Goal: Transaction & Acquisition: Download file/media

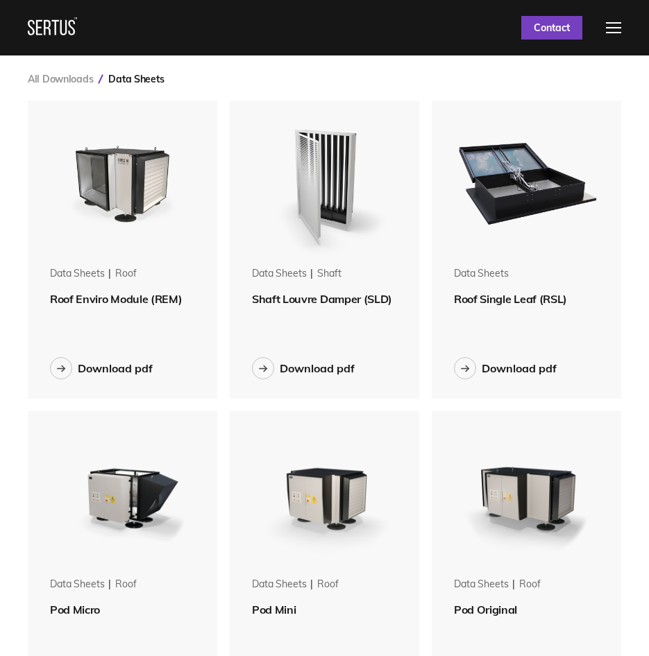
click at [337, 176] on img at bounding box center [324, 181] width 161 height 161
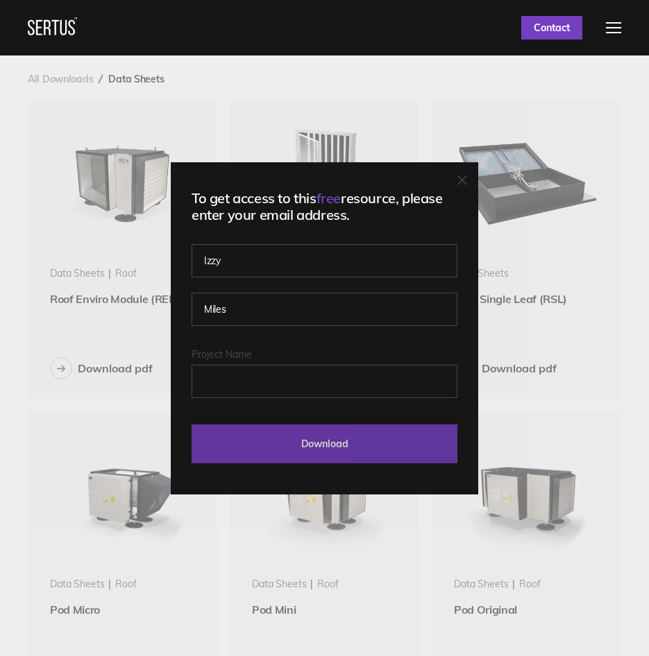
click at [348, 439] on input "Download" at bounding box center [325, 444] width 266 height 39
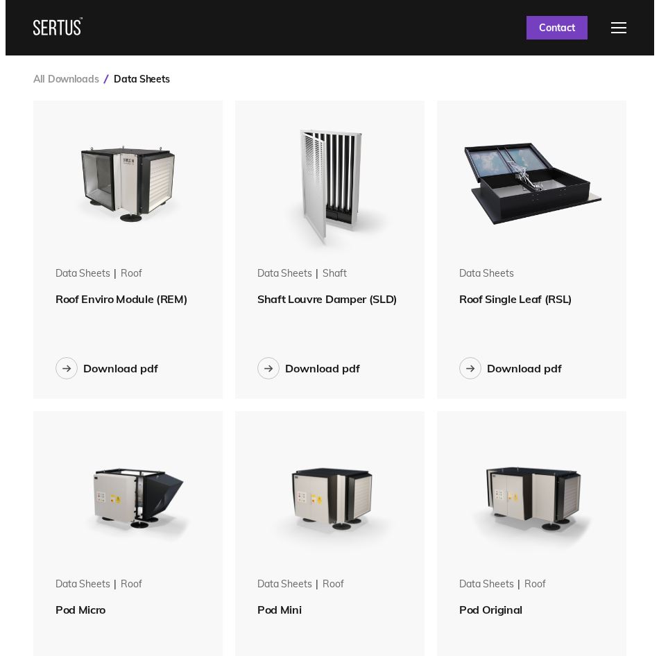
scroll to position [2496, 615]
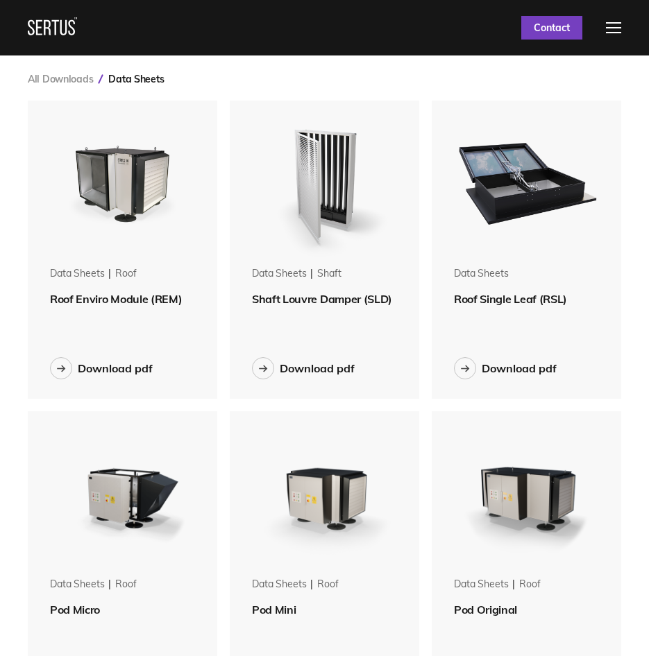
click at [323, 337] on div "Data Sheets shaft Shaft Louvre Damper (SLD) Download pdf" at bounding box center [324, 250] width 189 height 298
click at [316, 171] on img at bounding box center [324, 181] width 161 height 161
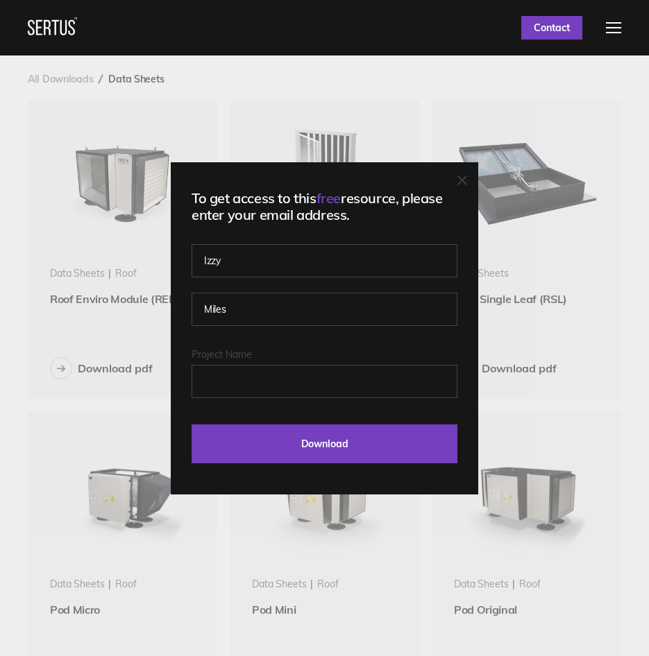
click at [401, 58] on div "To get access to this free resource, please enter your email address. [PERSON_N…" at bounding box center [324, 328] width 649 height 656
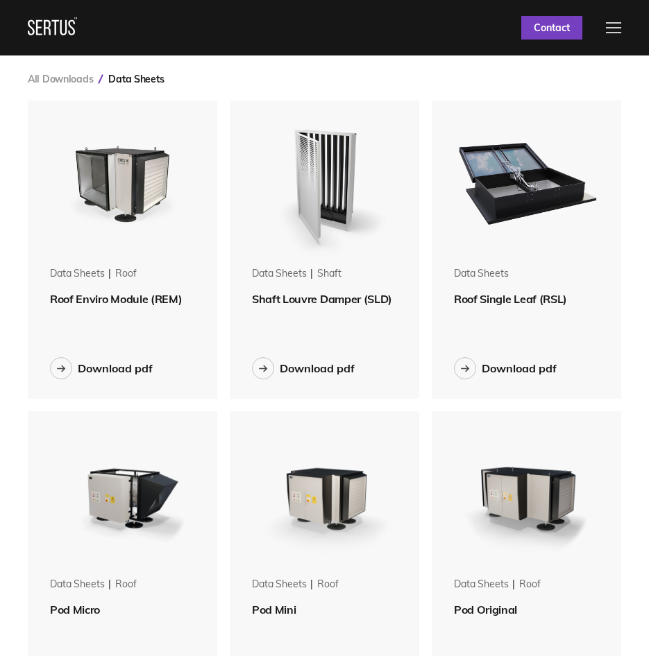
click at [621, 31] on div at bounding box center [613, 27] width 15 height 11
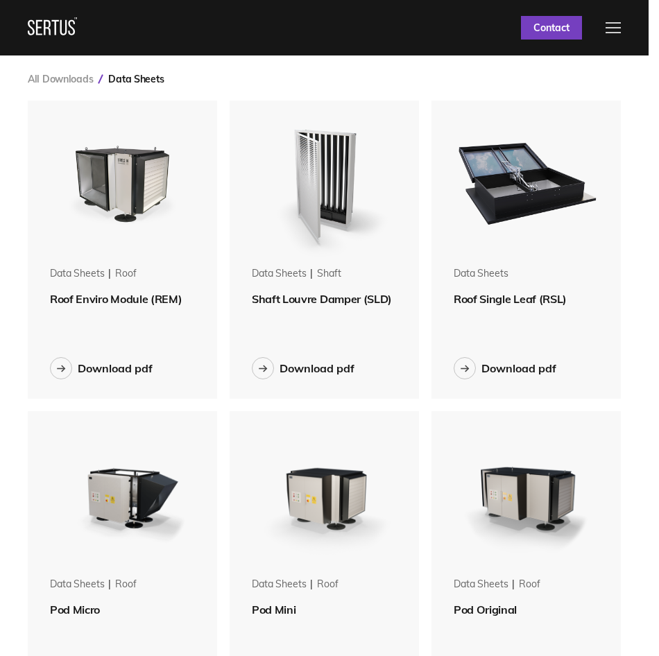
scroll to position [2496, 625]
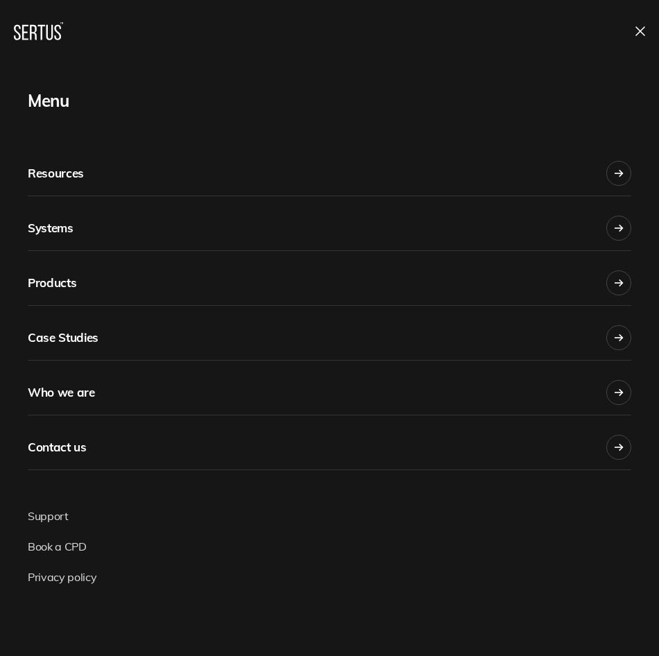
click at [61, 280] on div "Products" at bounding box center [52, 283] width 49 height 31
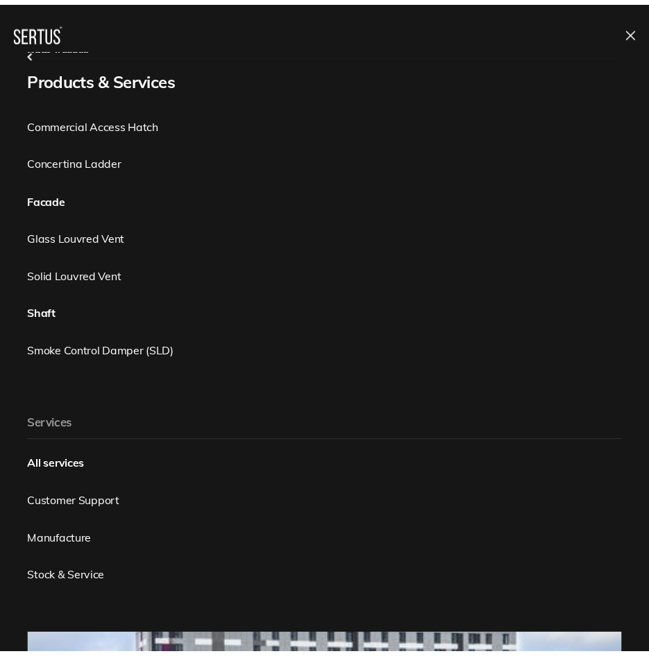
scroll to position [439, 0]
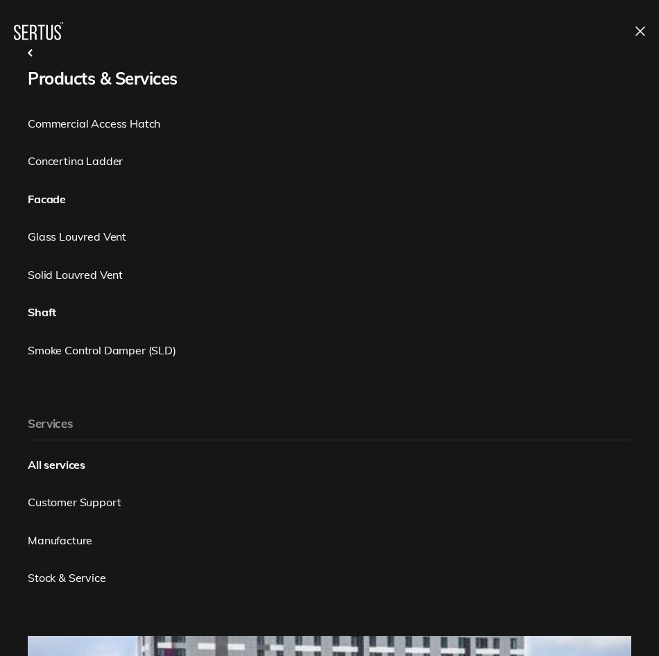
click at [117, 345] on link "Smoke Control Damper (SLD)" at bounding box center [330, 350] width 604 height 15
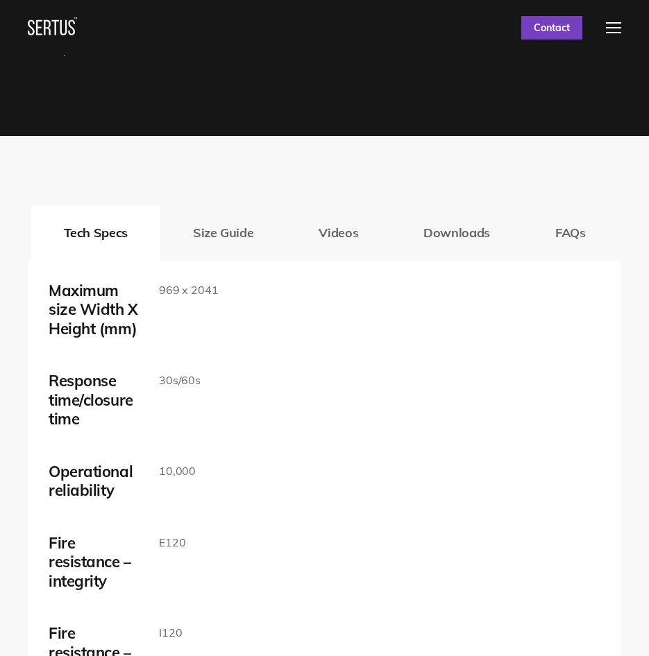
scroll to position [1819, 0]
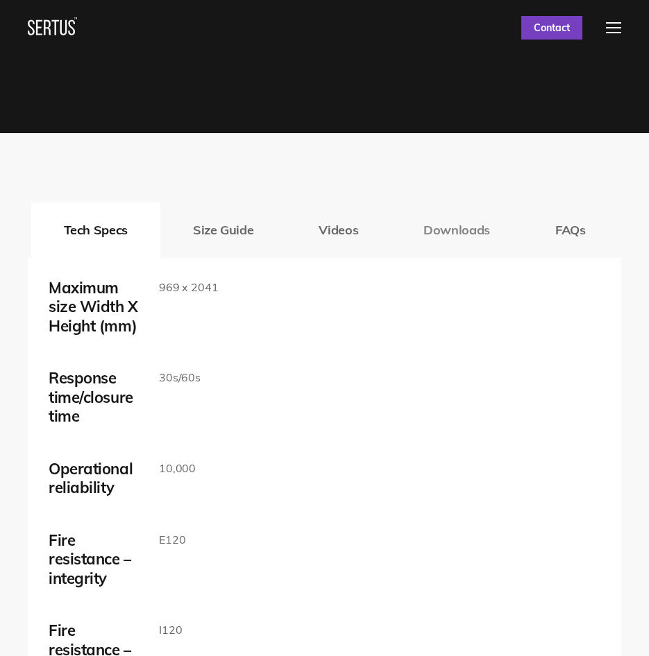
click at [455, 230] on button "Downloads" at bounding box center [457, 231] width 132 height 56
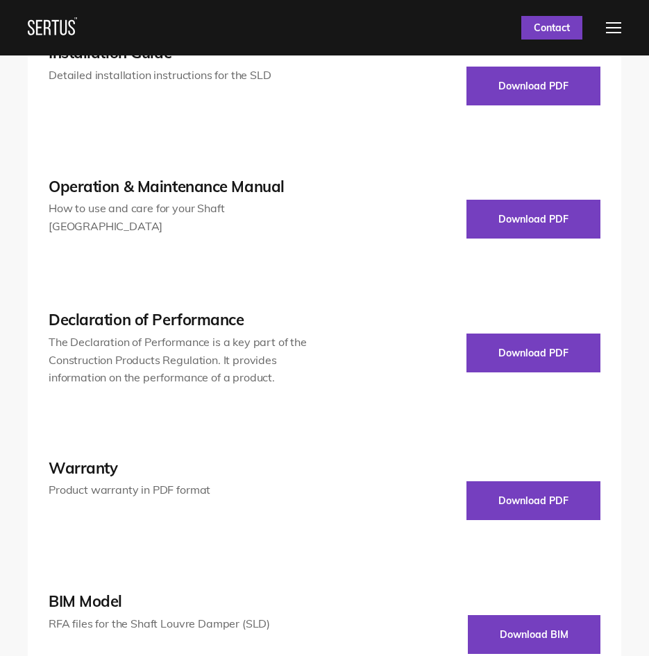
scroll to position [2187, 0]
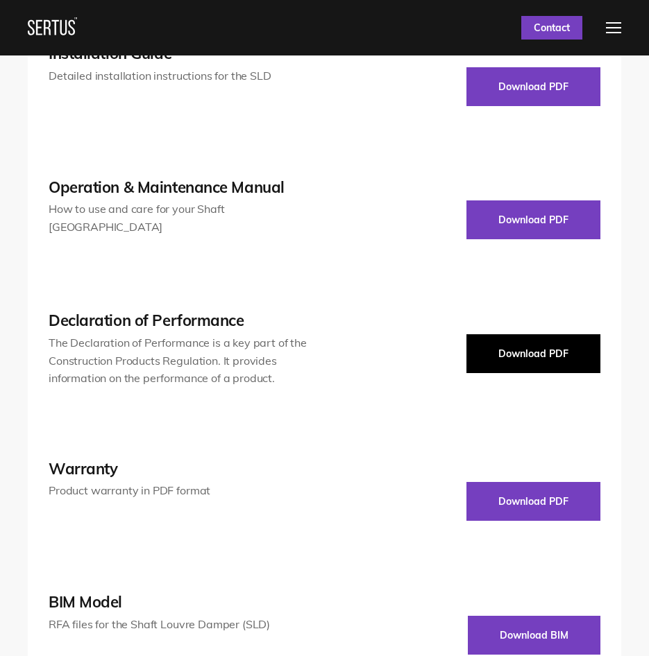
click at [504, 361] on button "Download PDF" at bounding box center [533, 353] width 134 height 39
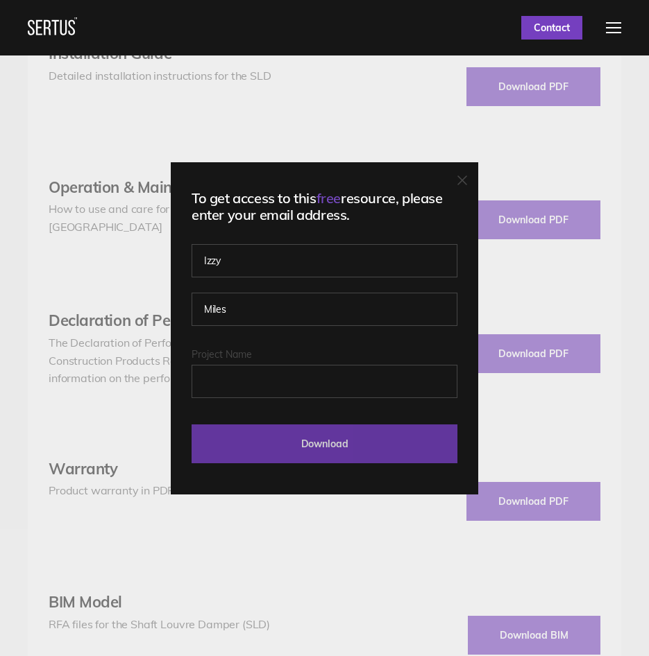
click at [304, 434] on input "Download" at bounding box center [325, 444] width 266 height 39
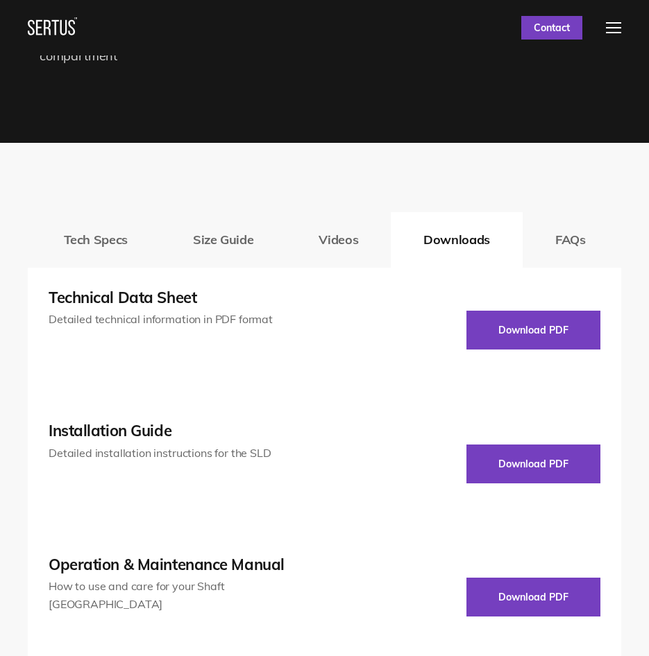
scroll to position [1809, 0]
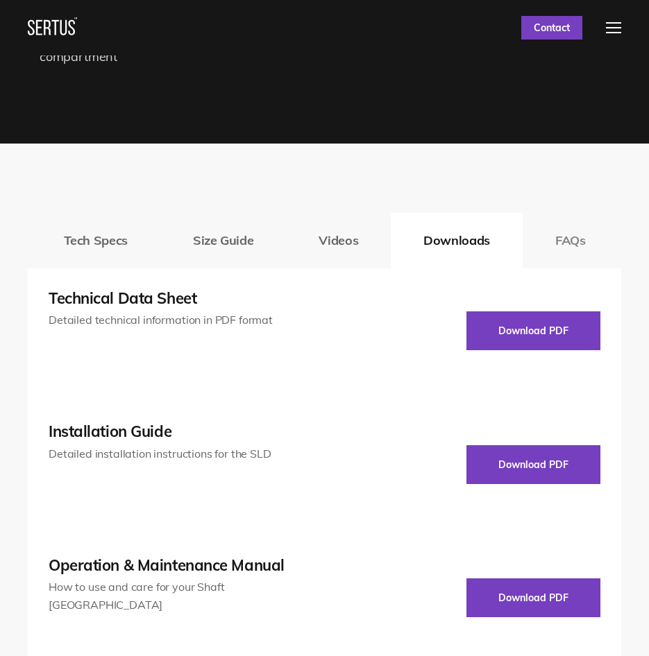
click at [559, 243] on button "FAQs" at bounding box center [570, 241] width 96 height 56
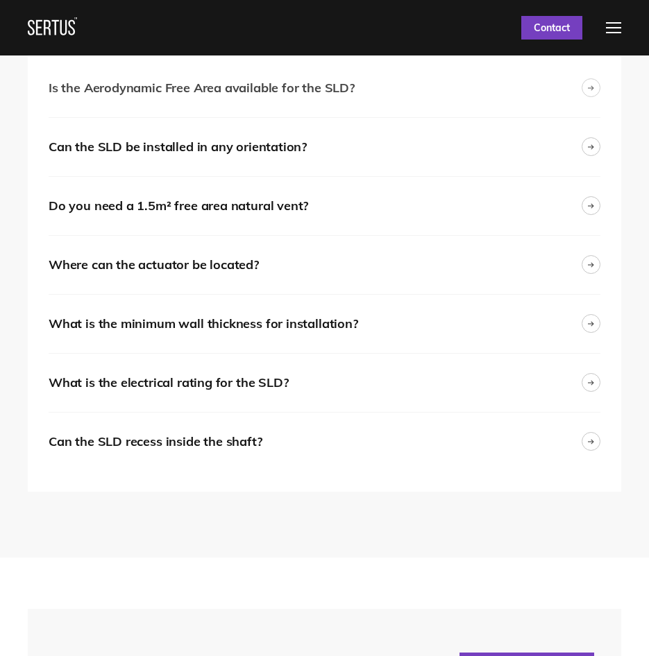
scroll to position [2040, 0]
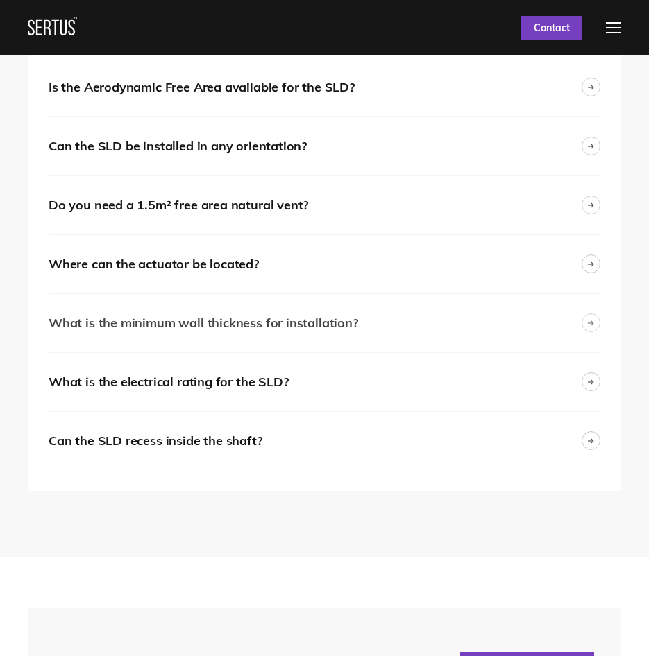
click at [357, 325] on div "What is the minimum wall thickness for installation?" at bounding box center [325, 323] width 552 height 58
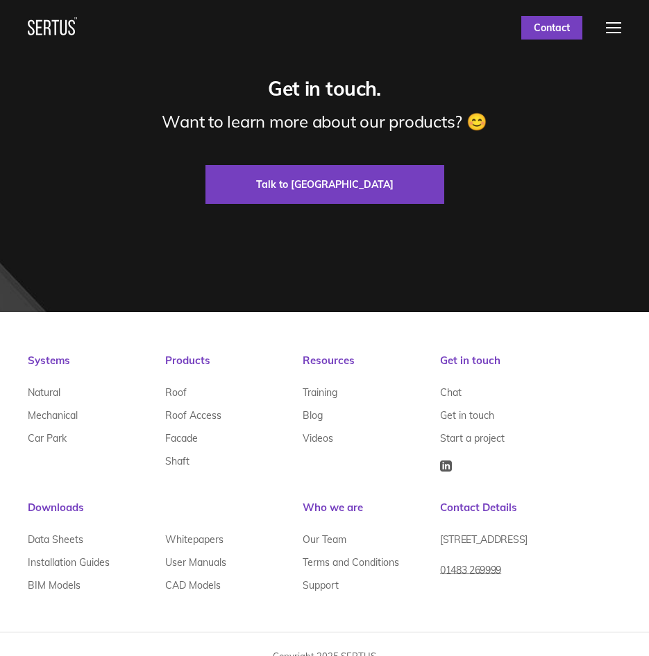
scroll to position [4058, 0]
